Goal: Transaction & Acquisition: Book appointment/travel/reservation

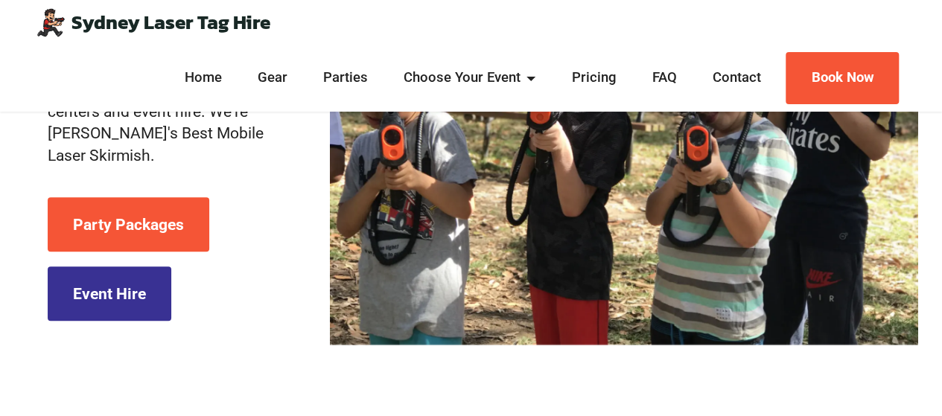
scroll to position [272, 0]
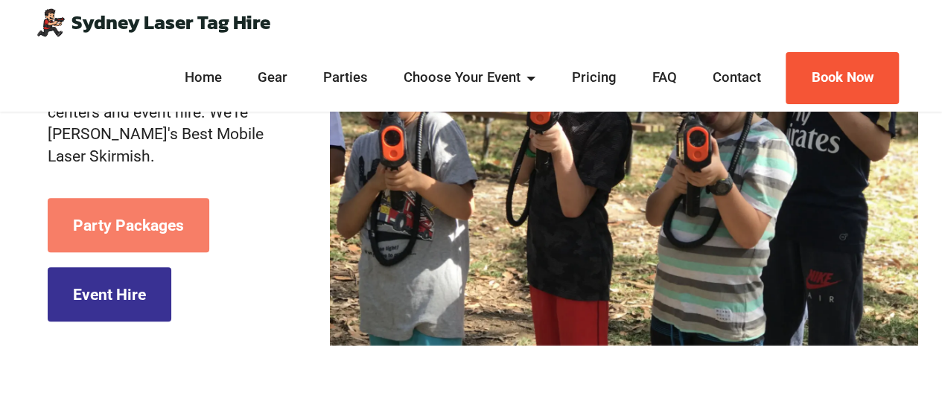
click at [192, 226] on link "Party Packages" at bounding box center [129, 225] width 162 height 55
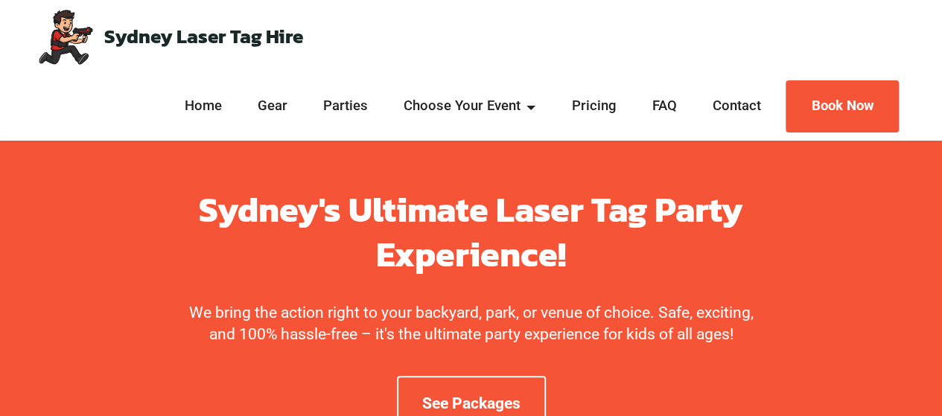
click at [273, 223] on strong "Sydney's Ultimate Laser Tag Party Experience!" at bounding box center [471, 232] width 545 height 96
click at [335, 41] on div "Sydney Laser Tag Hire Home Gear Parties Choose Your Event Kids Parties Teen Par…" at bounding box center [471, 70] width 919 height 140
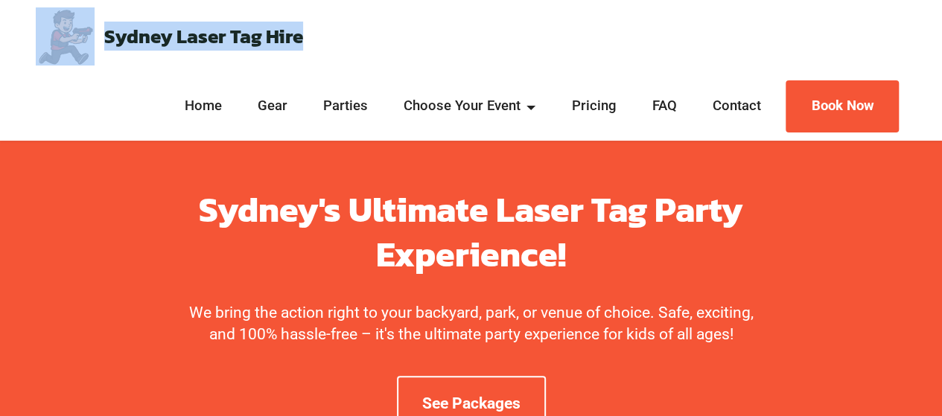
drag, startPoint x: 327, startPoint y: 36, endPoint x: 77, endPoint y: 42, distance: 250.4
click at [77, 42] on div "Sydney Laser Tag Hire Home Gear Parties Choose Your Event Kids Parties Teen Par…" at bounding box center [471, 70] width 919 height 140
copy div "Sydney Laser Tag Hire"
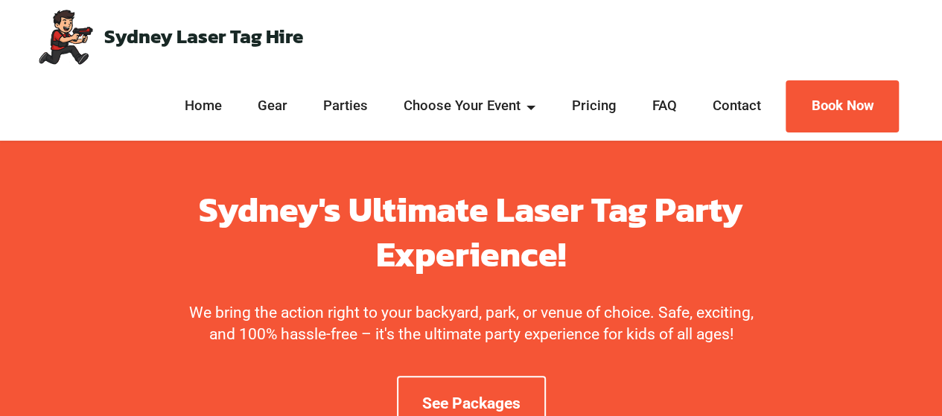
click at [416, 38] on div "Sydney Laser Tag Hire Home Gear Parties Choose Your Event Kids Parties Teen Par…" at bounding box center [471, 70] width 919 height 140
click at [340, 99] on link "Parties" at bounding box center [346, 106] width 53 height 19
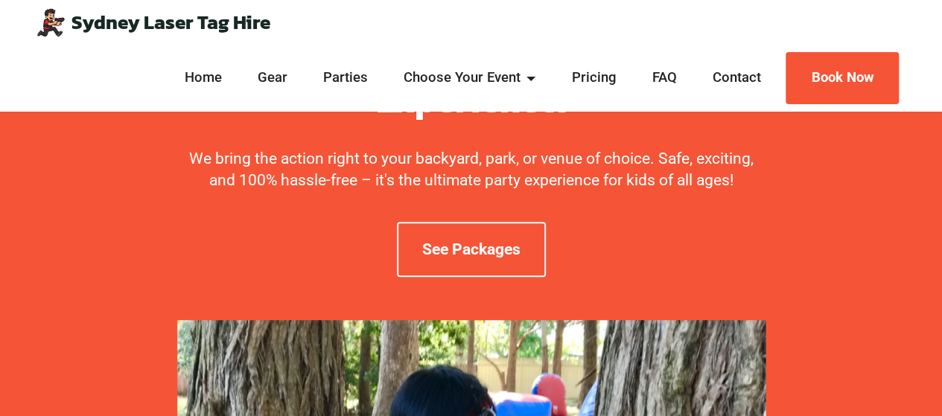
scroll to position [158, 0]
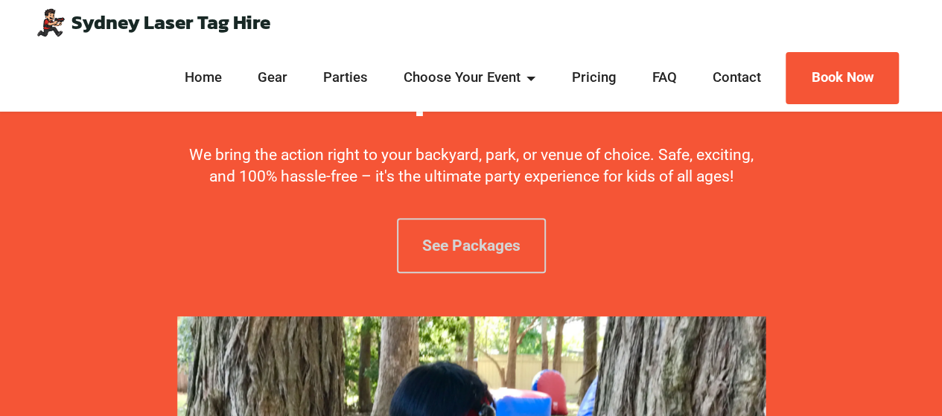
click at [443, 230] on link "See Packages" at bounding box center [471, 245] width 149 height 55
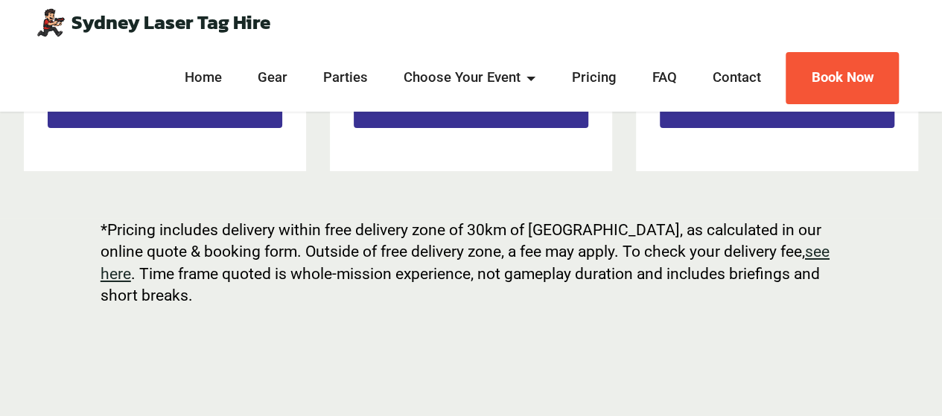
scroll to position [2475, 0]
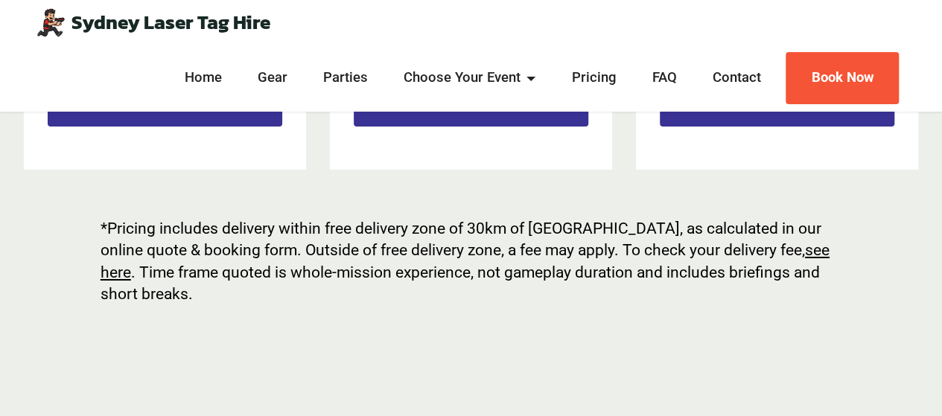
click at [134, 276] on u "see here" at bounding box center [465, 261] width 729 height 41
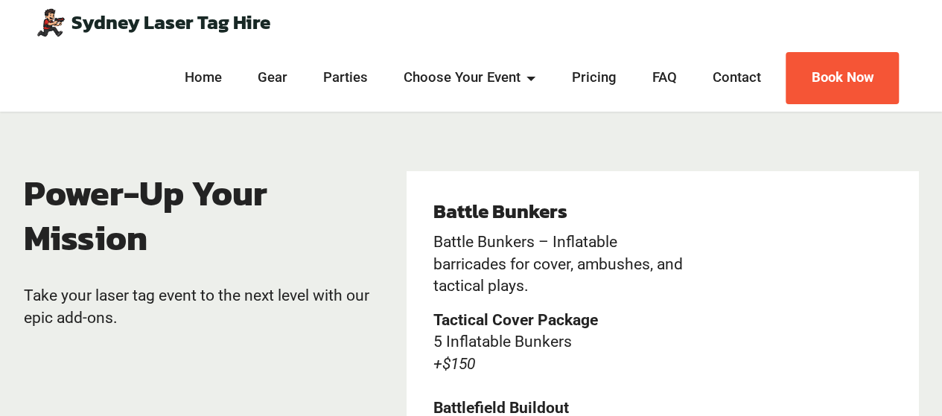
scroll to position [2740, 0]
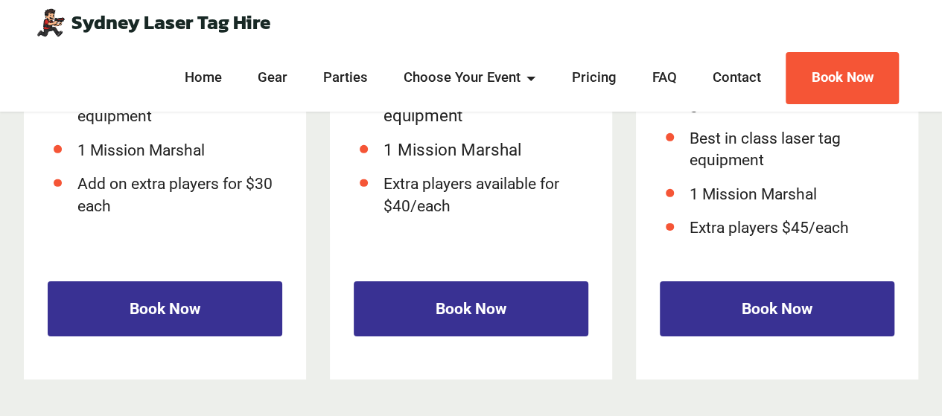
scroll to position [2269, 0]
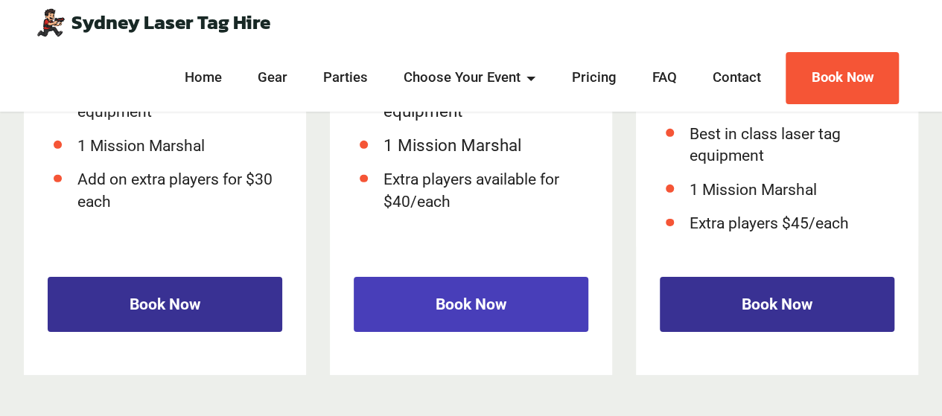
click at [534, 291] on link "Book Now" at bounding box center [471, 304] width 235 height 55
